Goal: Find contact information: Find contact information

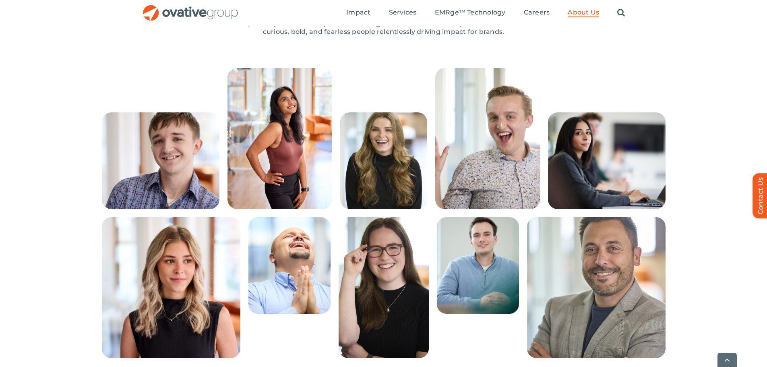
scroll to position [201, 0]
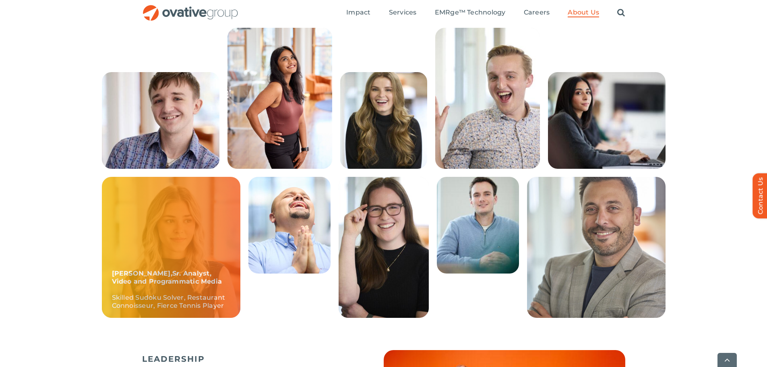
click at [113, 201] on div "Sadie, Sr. Analyst, Video and Programmatic Media Skilled Sudoku Solver, Restaur…" at bounding box center [171, 247] width 138 height 141
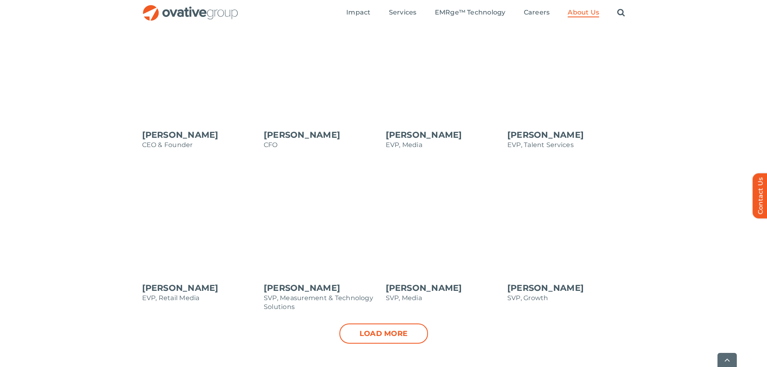
scroll to position [725, 0]
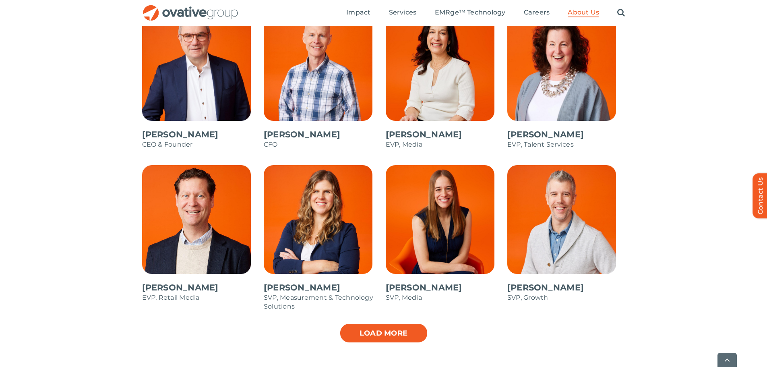
click at [404, 336] on link "Load more" at bounding box center [383, 333] width 89 height 20
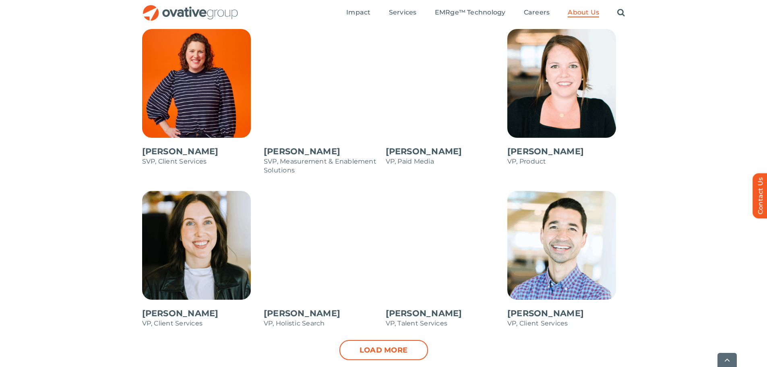
scroll to position [1047, 0]
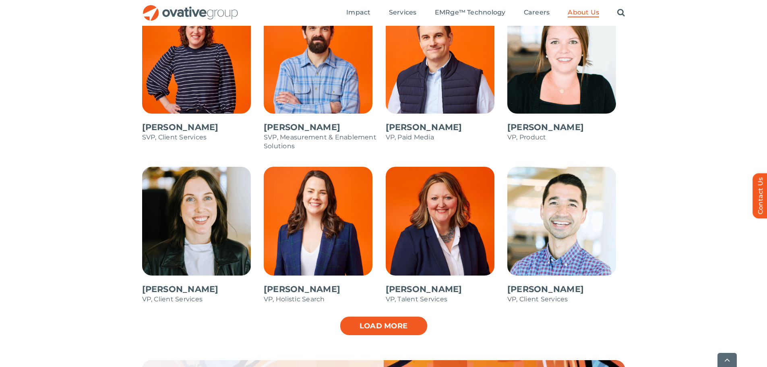
click at [417, 326] on link "Load more" at bounding box center [383, 326] width 89 height 20
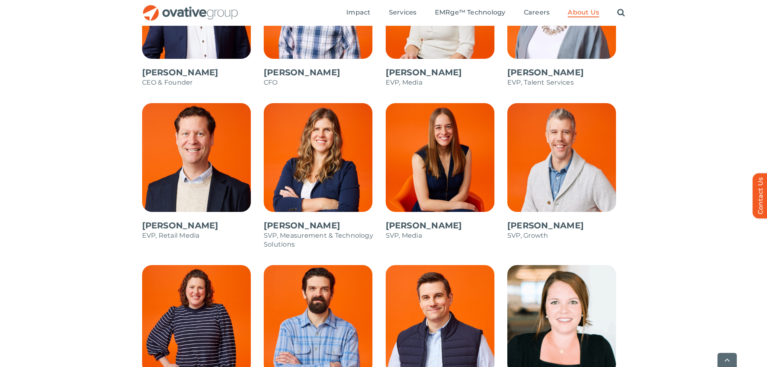
scroll to position [805, 0]
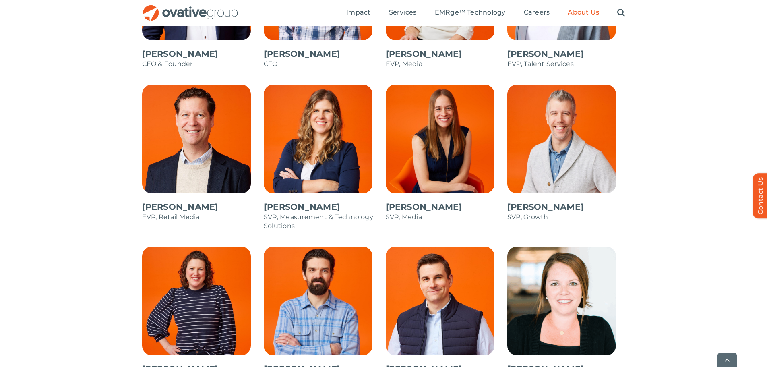
click at [321, 139] on span at bounding box center [323, 162] width 118 height 154
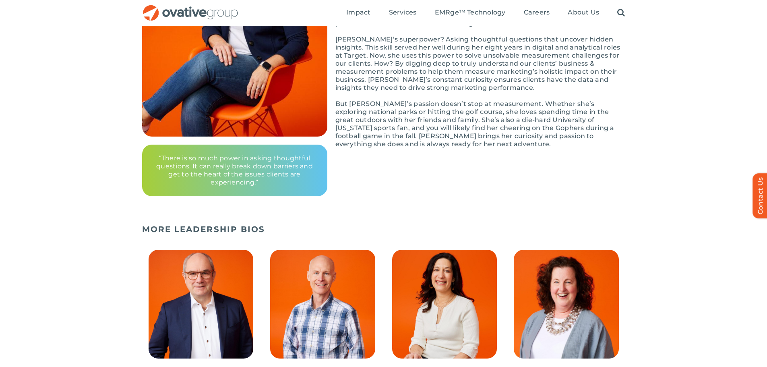
scroll to position [81, 0]
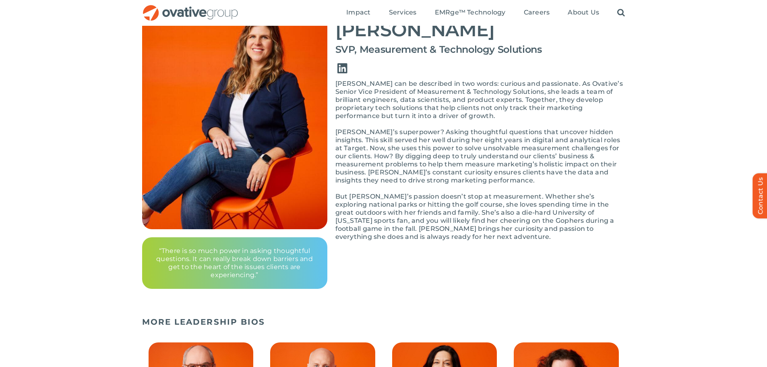
click at [341, 65] on link "Link to https://www.linkedin.com/in/bethmckigney/" at bounding box center [342, 68] width 23 height 23
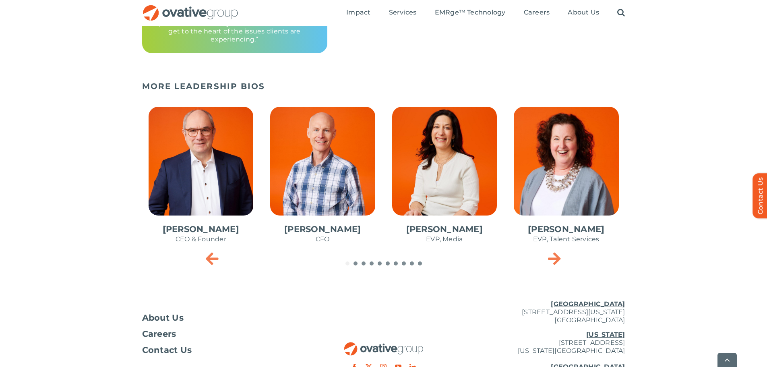
scroll to position [322, 0]
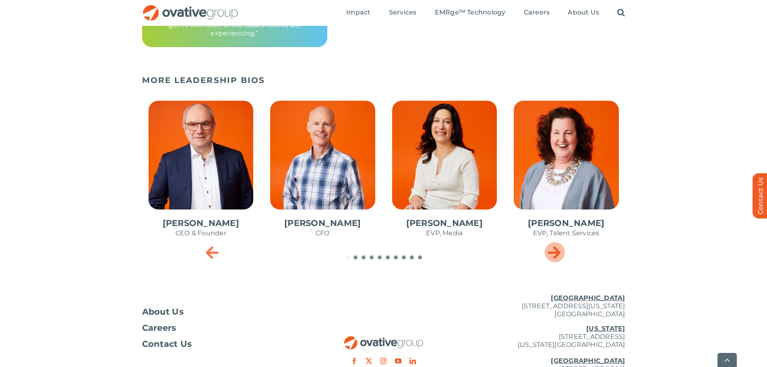
click at [550, 254] on icon "Next slide" at bounding box center [554, 252] width 13 height 16
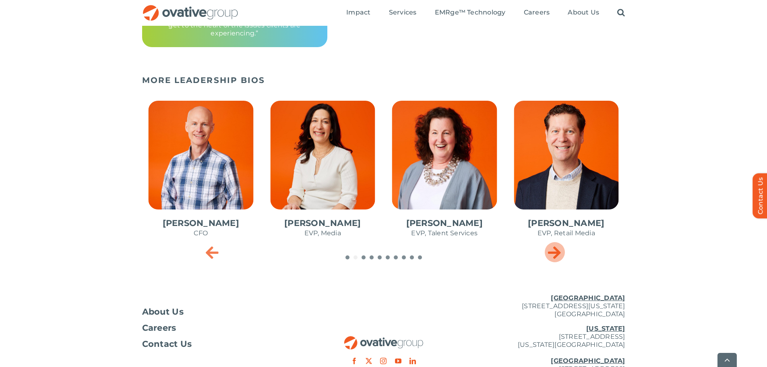
click at [550, 254] on icon "Next slide" at bounding box center [554, 252] width 13 height 16
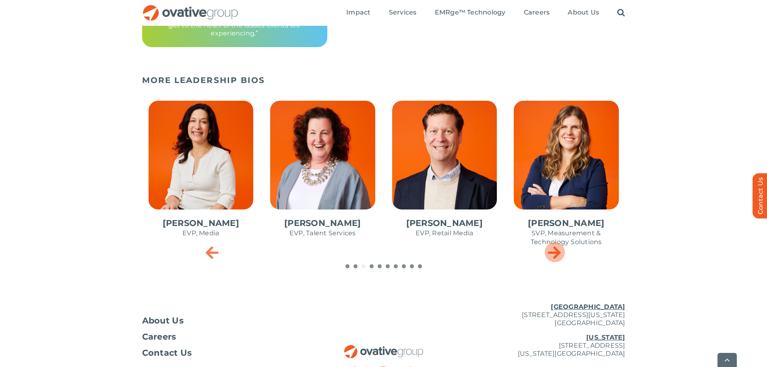
click at [550, 254] on icon "Next slide" at bounding box center [554, 252] width 13 height 16
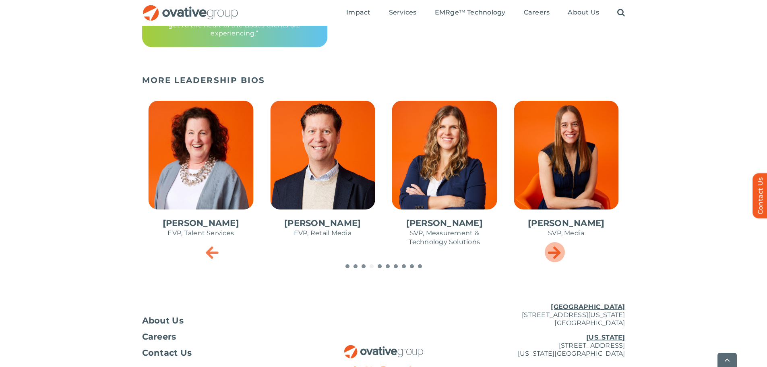
click at [550, 254] on icon "Next slide" at bounding box center [554, 252] width 13 height 16
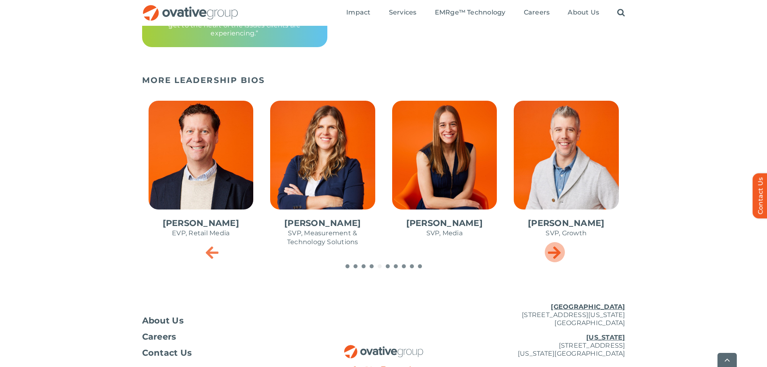
click at [550, 254] on icon "Next slide" at bounding box center [554, 252] width 13 height 16
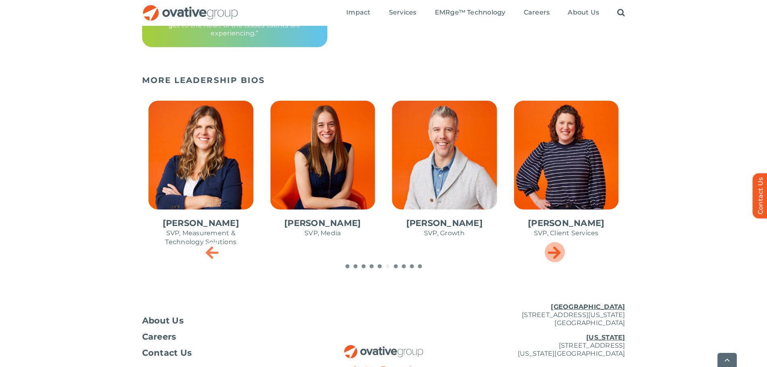
click at [550, 254] on icon "Next slide" at bounding box center [554, 252] width 13 height 16
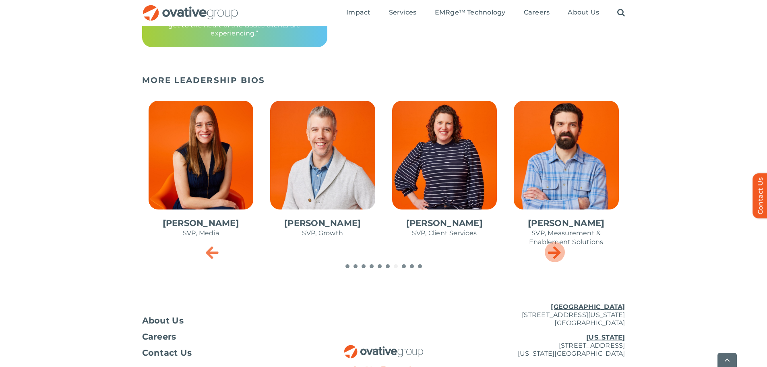
click at [550, 254] on icon "Next slide" at bounding box center [554, 252] width 13 height 16
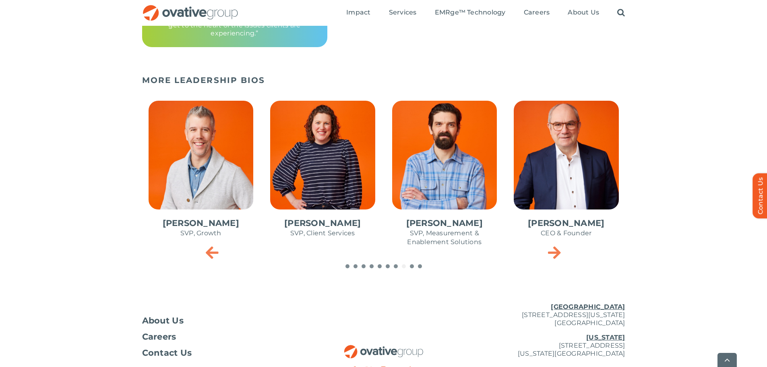
click at [446, 176] on span "10 / 10" at bounding box center [445, 177] width 118 height 167
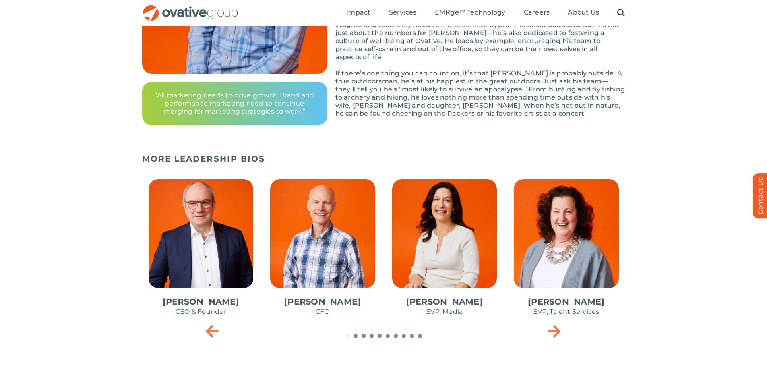
scroll to position [322, 0]
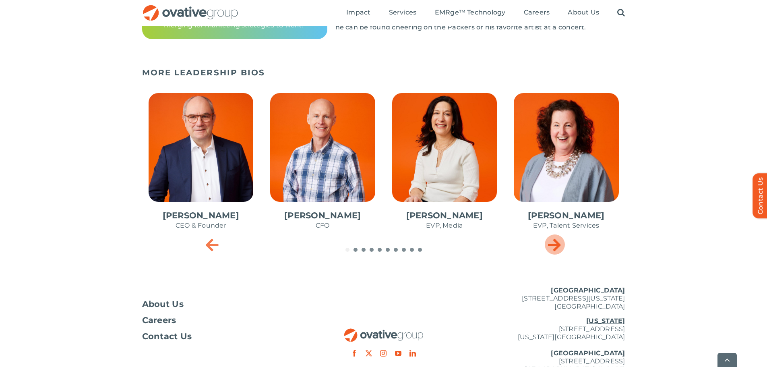
click at [549, 250] on icon "Next slide" at bounding box center [554, 244] width 13 height 16
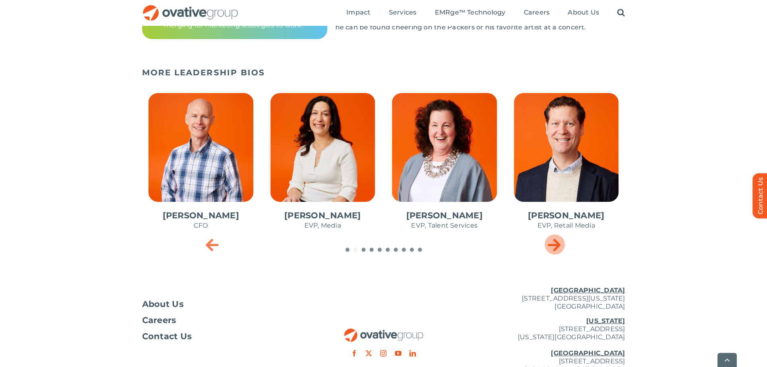
click at [549, 250] on icon "Next slide" at bounding box center [554, 244] width 13 height 16
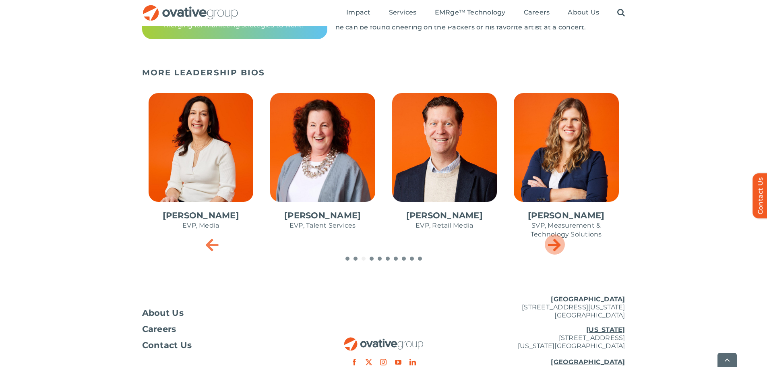
click at [549, 250] on icon "Next slide" at bounding box center [554, 244] width 13 height 16
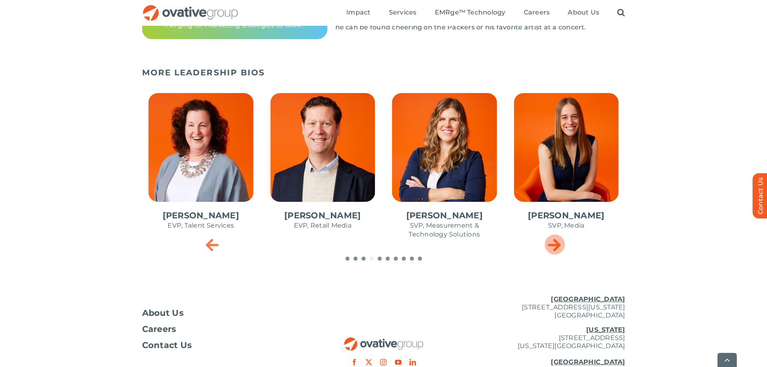
click at [549, 250] on icon "Next slide" at bounding box center [554, 244] width 13 height 16
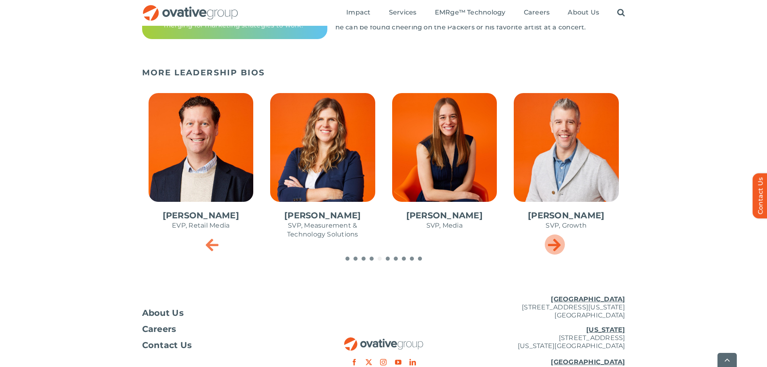
click at [553, 247] on icon "Next slide" at bounding box center [554, 244] width 13 height 16
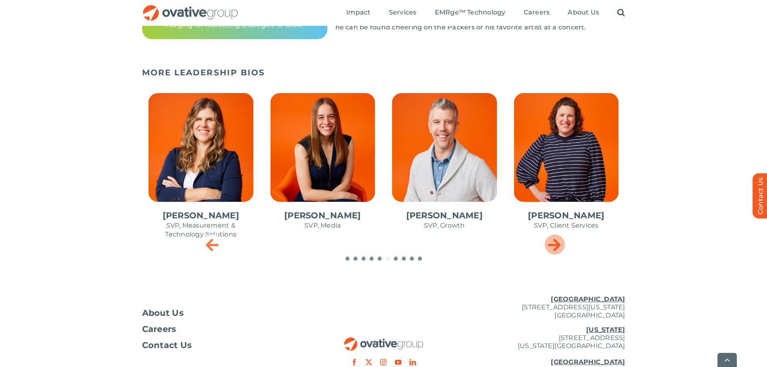
click at [553, 247] on icon "Next slide" at bounding box center [554, 244] width 13 height 16
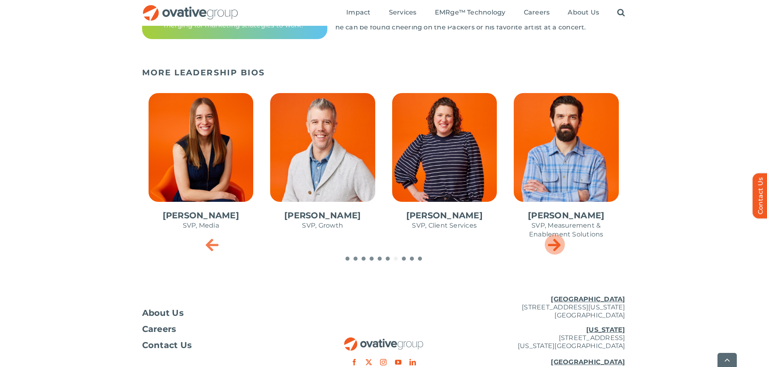
click at [553, 247] on icon "Next slide" at bounding box center [554, 244] width 13 height 16
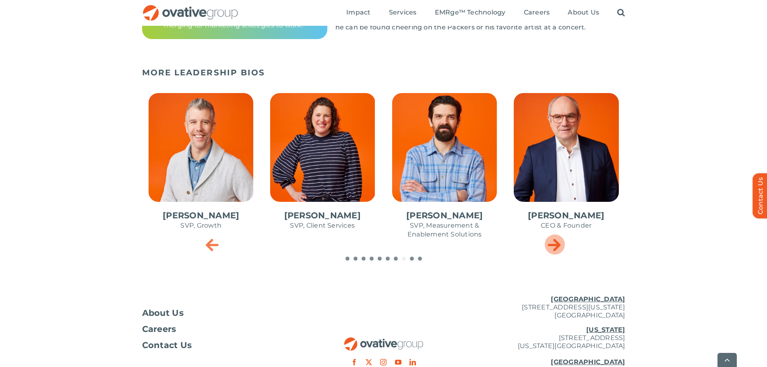
click at [553, 247] on icon "Next slide" at bounding box center [554, 244] width 13 height 16
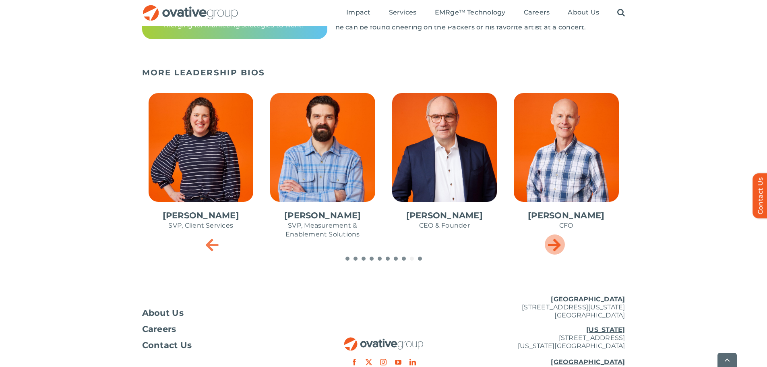
click at [553, 247] on icon "Next slide" at bounding box center [554, 244] width 13 height 16
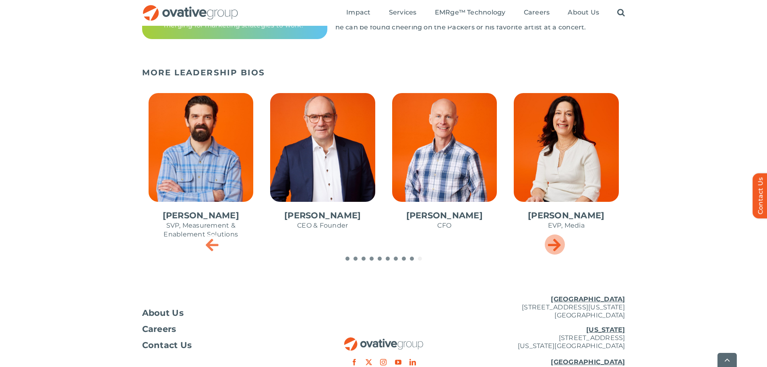
click at [553, 247] on icon "Next slide" at bounding box center [554, 244] width 13 height 16
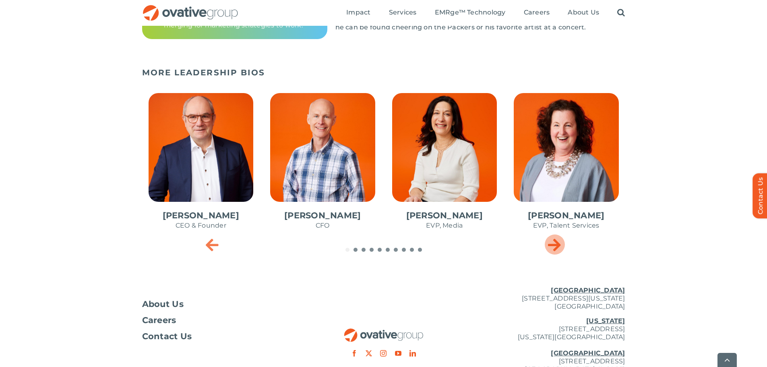
click at [553, 247] on icon "Next slide" at bounding box center [554, 244] width 13 height 16
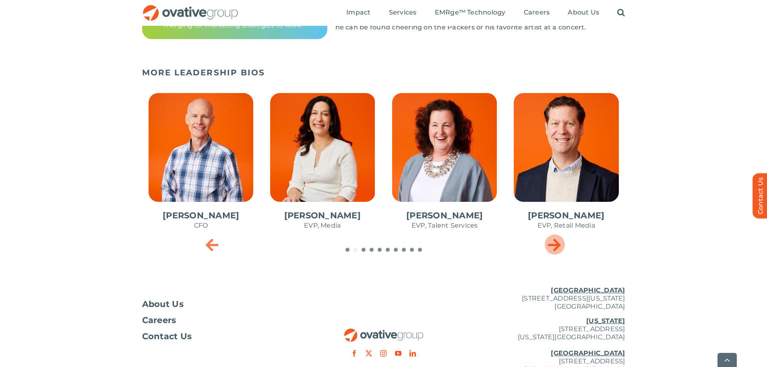
click at [553, 247] on icon "Next slide" at bounding box center [554, 244] width 13 height 16
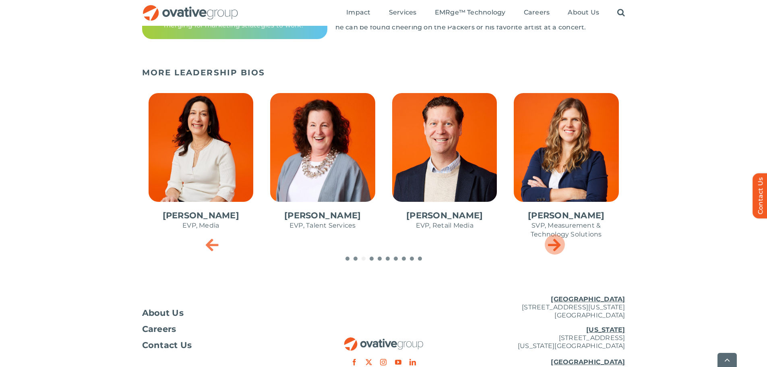
click at [553, 247] on icon "Next slide" at bounding box center [554, 244] width 13 height 16
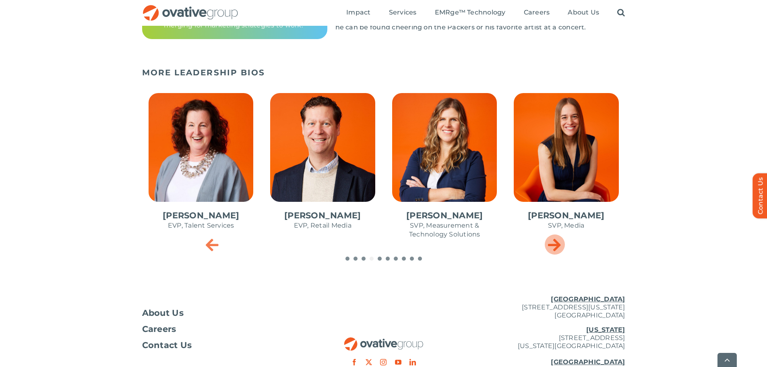
click at [553, 247] on icon "Next slide" at bounding box center [554, 244] width 13 height 16
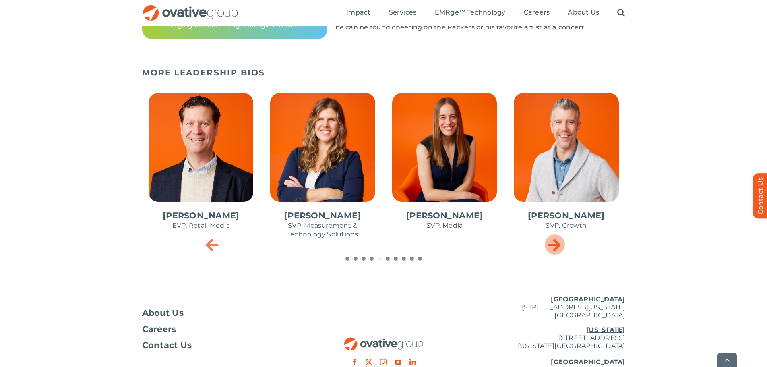
click at [553, 247] on icon "Next slide" at bounding box center [554, 244] width 13 height 16
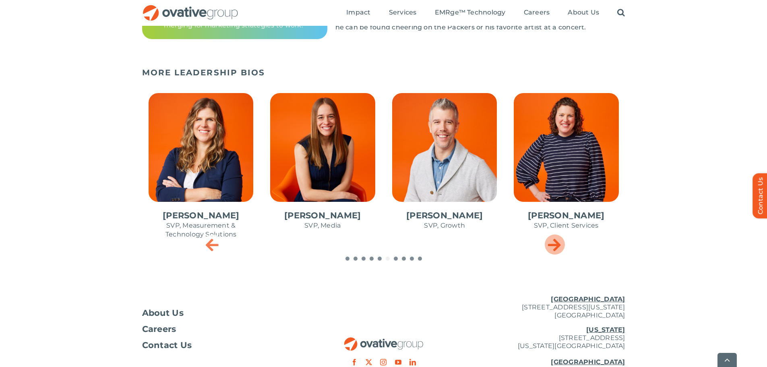
click at [553, 247] on icon "Next slide" at bounding box center [554, 244] width 13 height 16
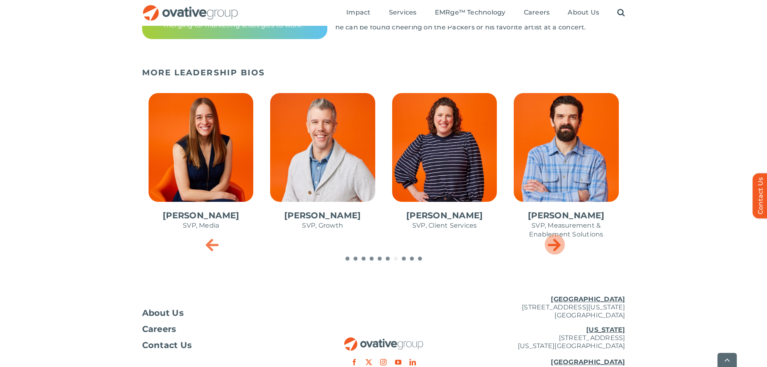
click at [553, 247] on icon "Next slide" at bounding box center [554, 244] width 13 height 16
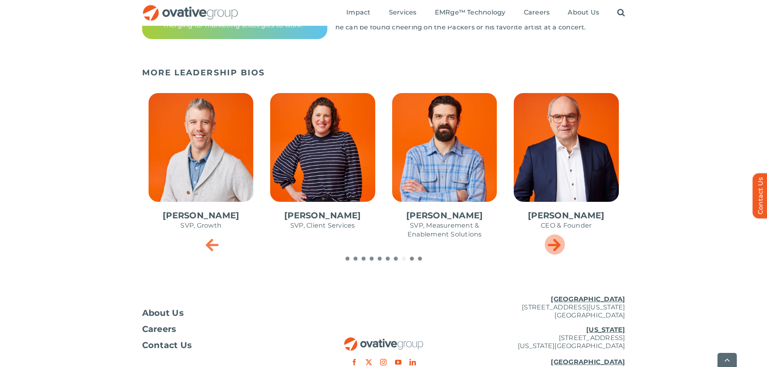
click at [553, 247] on icon "Next slide" at bounding box center [554, 244] width 13 height 16
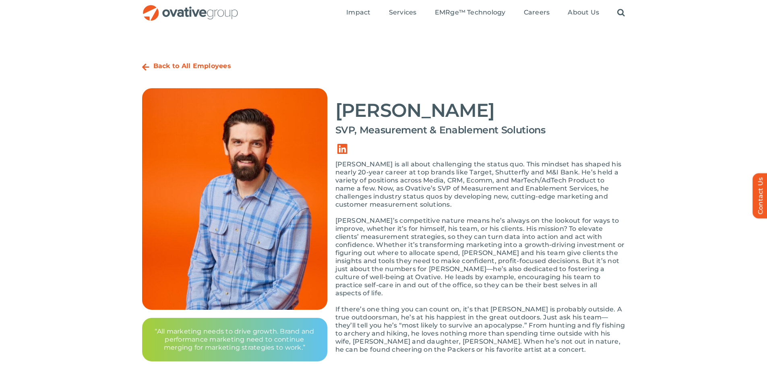
scroll to position [40, 0]
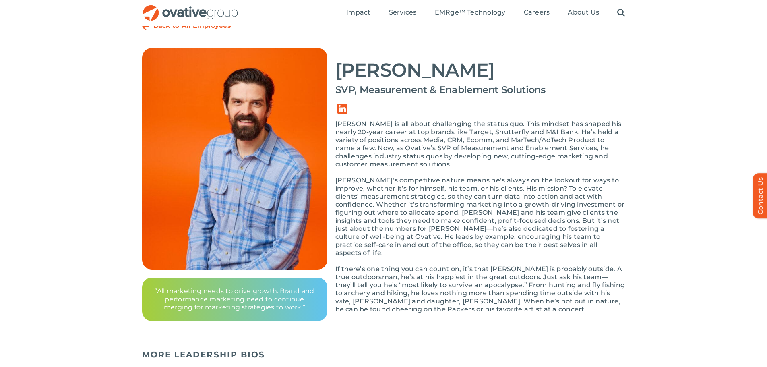
drag, startPoint x: 339, startPoint y: 69, endPoint x: 481, endPoint y: 64, distance: 141.4
click at [481, 64] on h2 "[PERSON_NAME]" at bounding box center [480, 70] width 290 height 20
copy h2 "[PERSON_NAME]"
click at [342, 105] on link "Link to https://www.linkedin.com/in/troy-neidermire-4832491b/" at bounding box center [342, 108] width 23 height 23
